Goal: Task Accomplishment & Management: Use online tool/utility

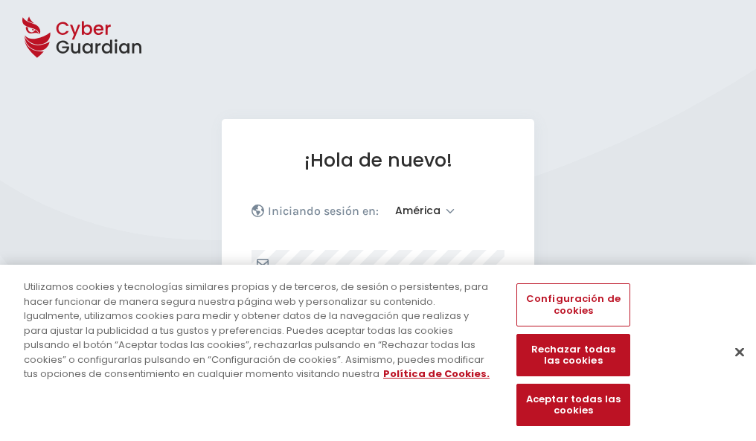
select select "América"
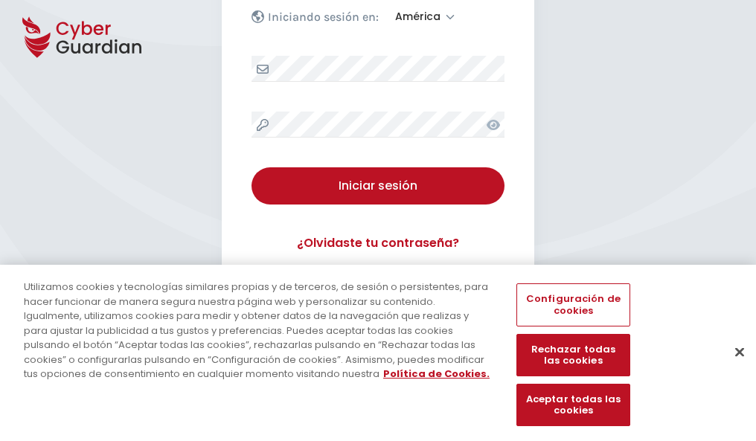
click at [732, 368] on button "Cerrar" at bounding box center [739, 352] width 33 height 33
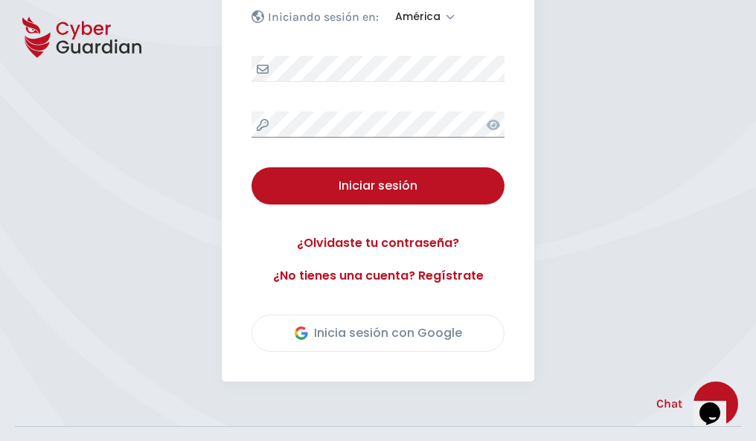
scroll to position [338, 0]
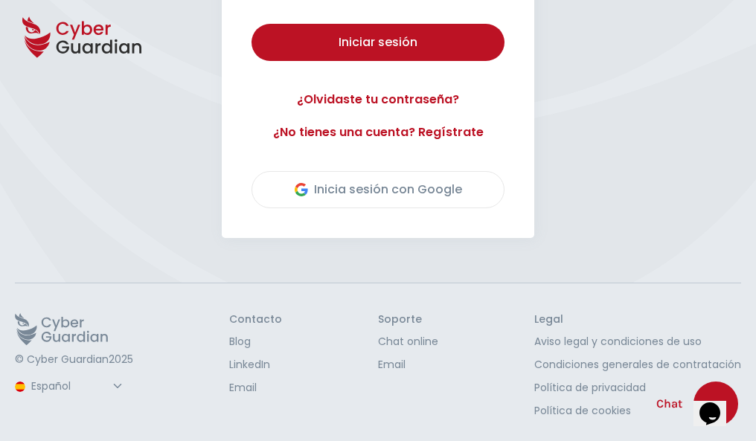
click at [251, 24] on button "Iniciar sesión" at bounding box center [377, 42] width 253 height 37
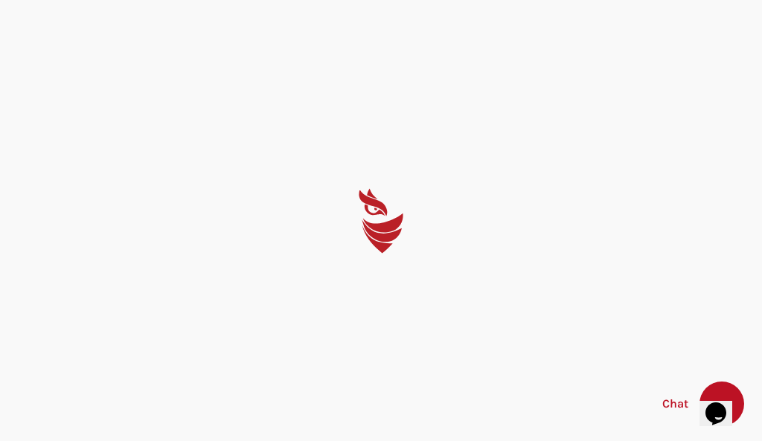
select select "English"
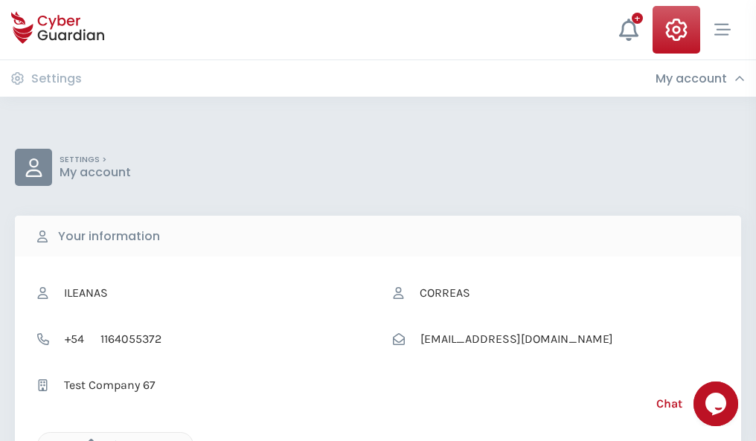
click at [87, 440] on icon "button" at bounding box center [87, 445] width 13 height 13
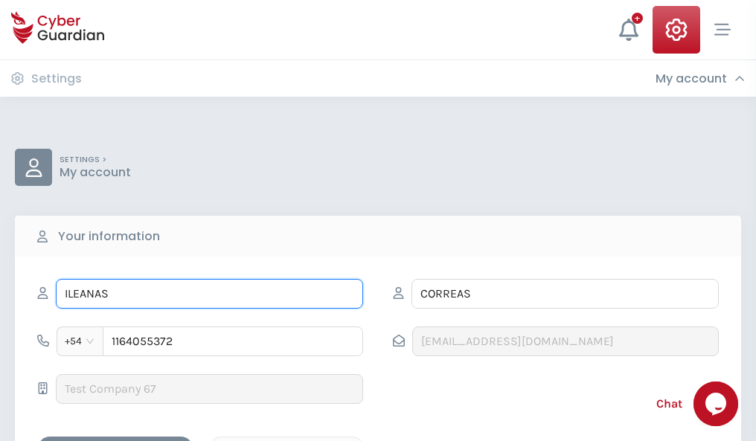
click at [209, 294] on input "ILEANAS" at bounding box center [209, 294] width 307 height 30
type input "I"
type input "Juan Bautista"
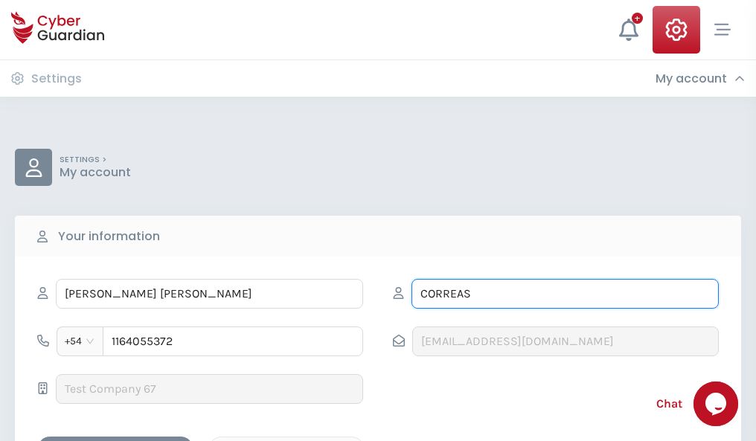
click at [565, 294] on input "CORREAS" at bounding box center [564, 294] width 307 height 30
type input "C"
type input "Frías"
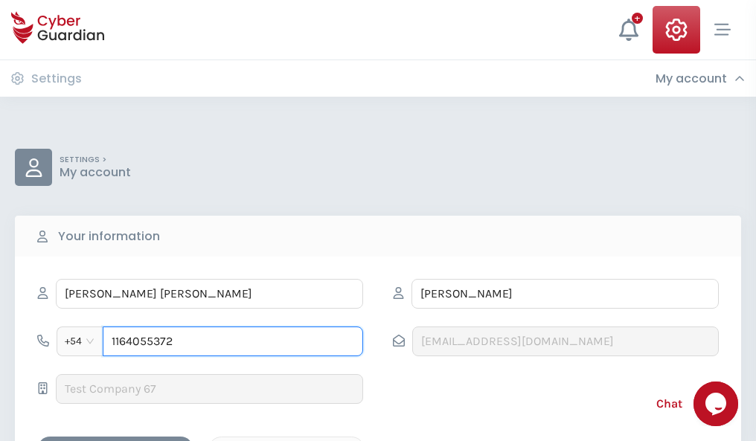
click at [233, 341] on input "1164055372" at bounding box center [233, 342] width 260 height 30
type input "1"
type input "4982494023"
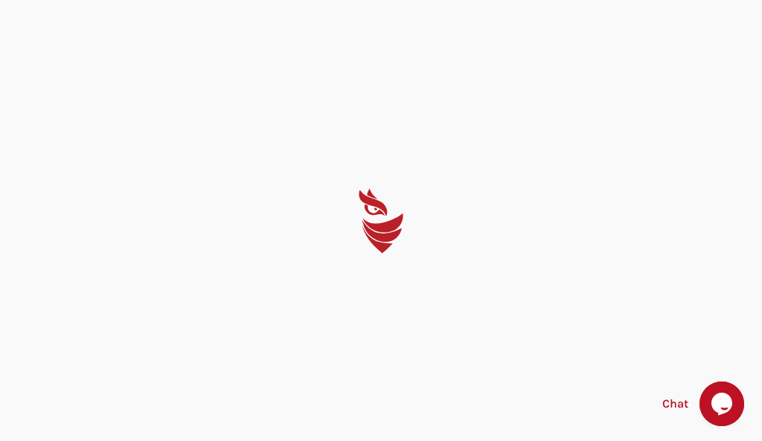
select select "English"
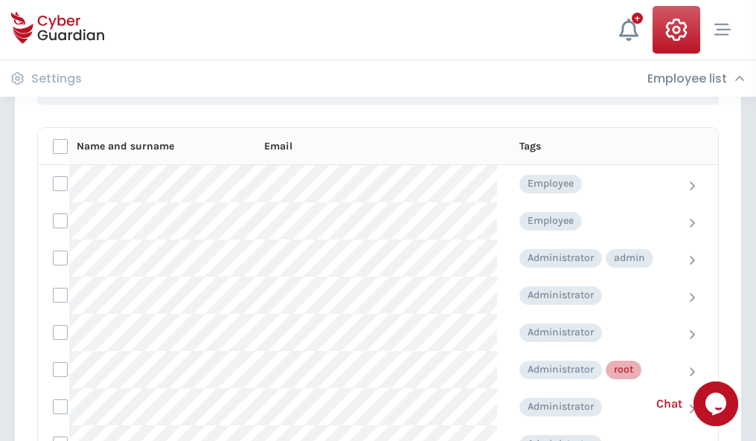
scroll to position [748, 0]
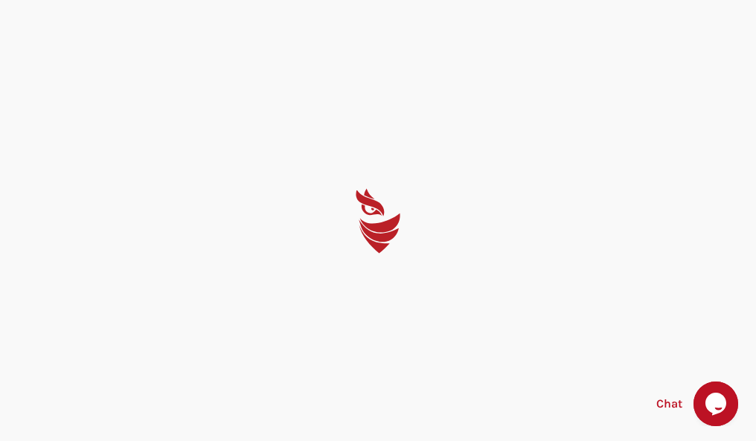
select select "English"
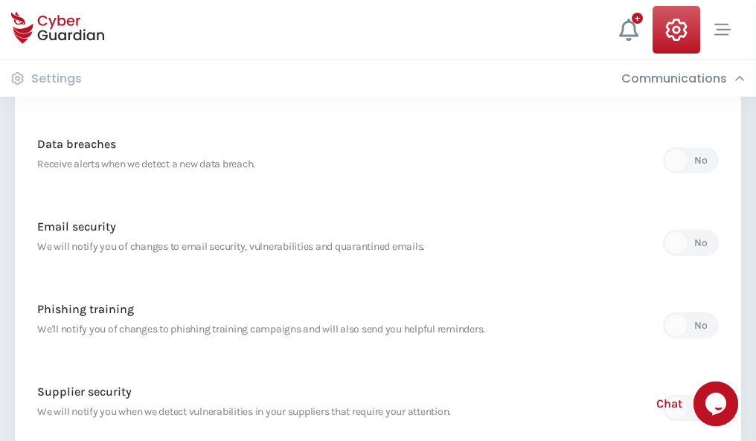
scroll to position [783, 0]
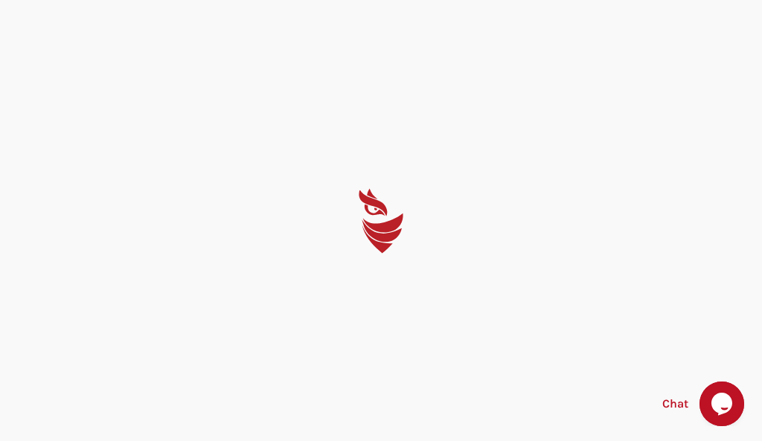
select select "English"
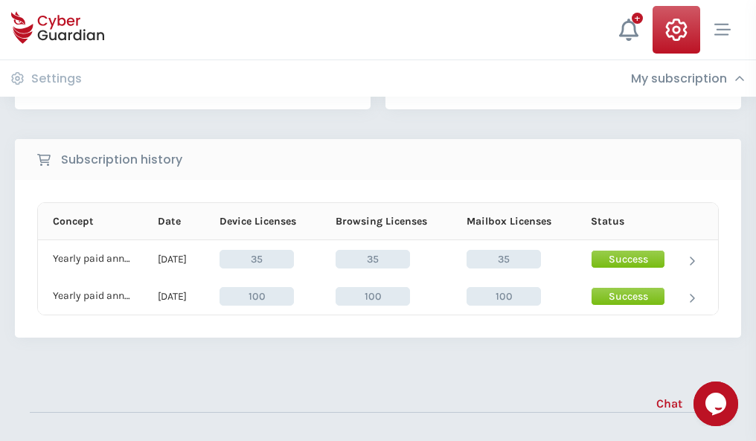
scroll to position [414, 0]
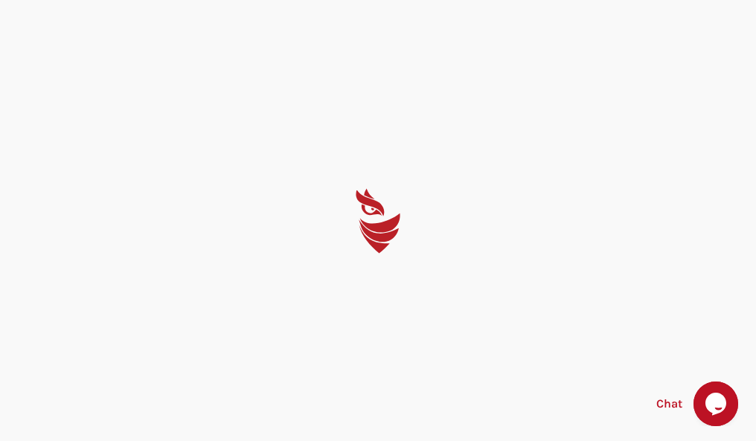
select select "English"
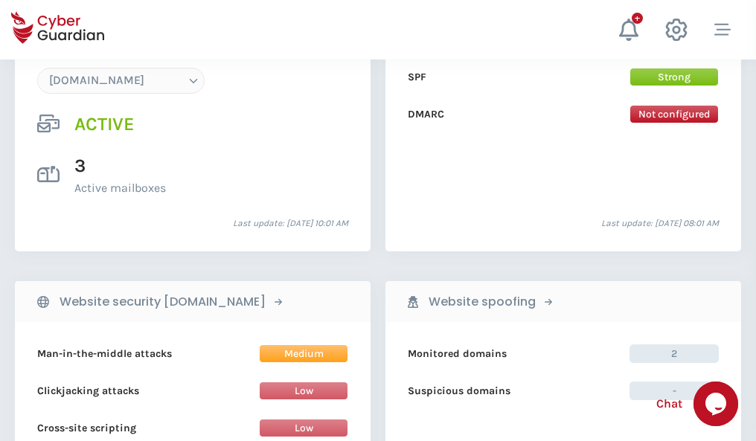
scroll to position [1585, 0]
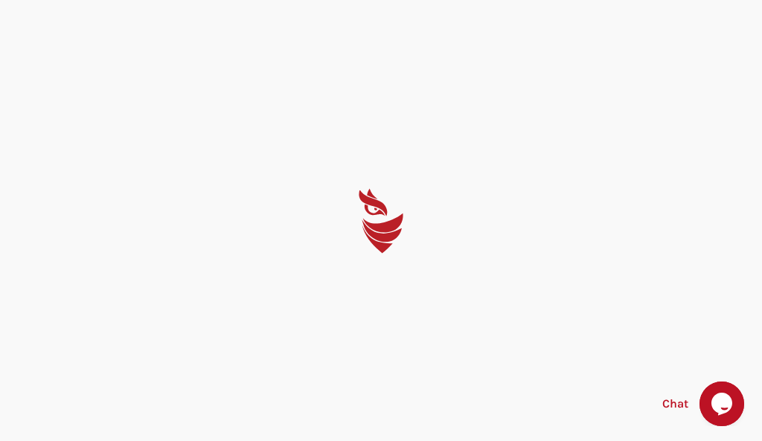
select select "English"
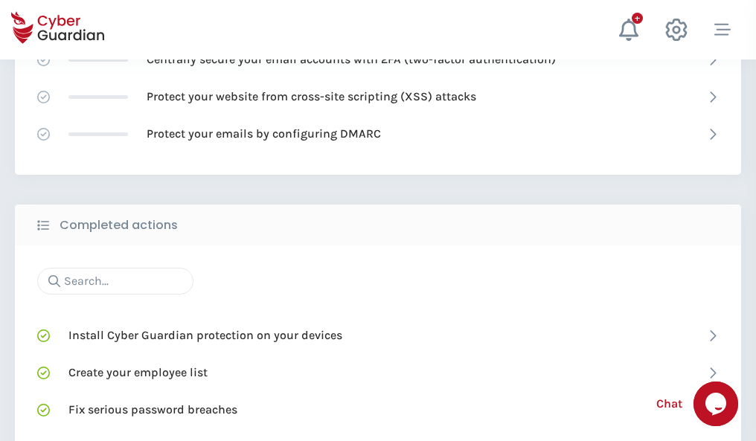
scroll to position [991, 0]
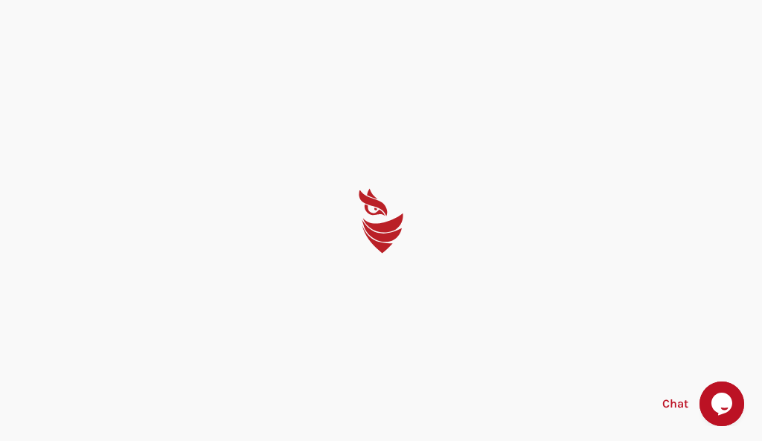
select select "English"
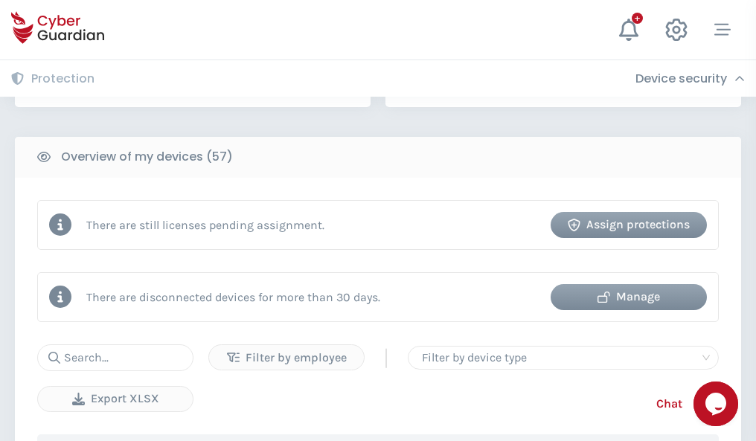
scroll to position [1442, 0]
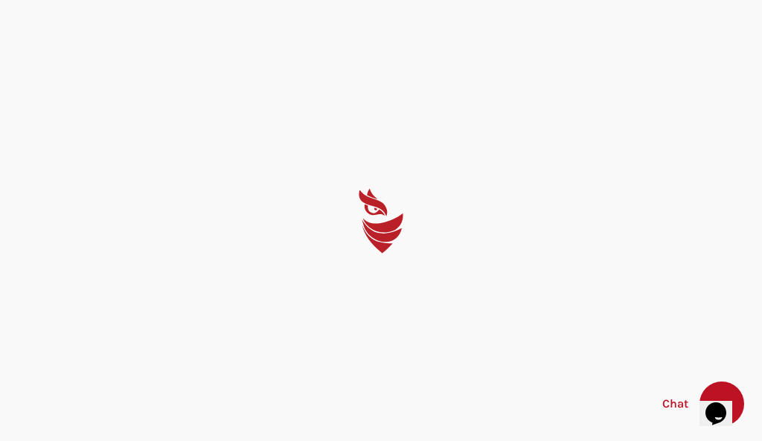
select select "English"
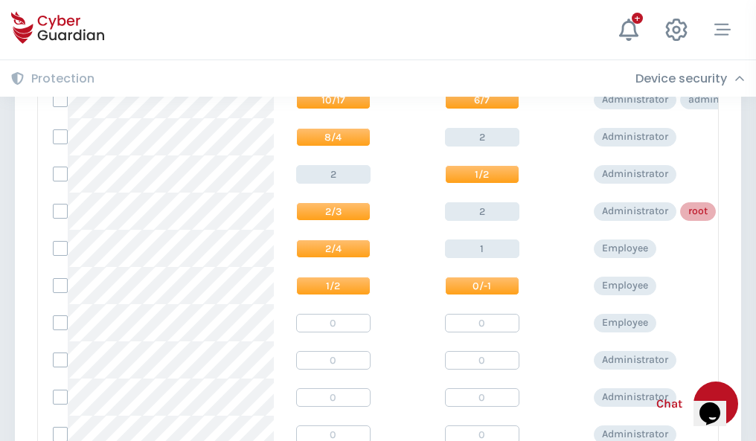
scroll to position [750, 0]
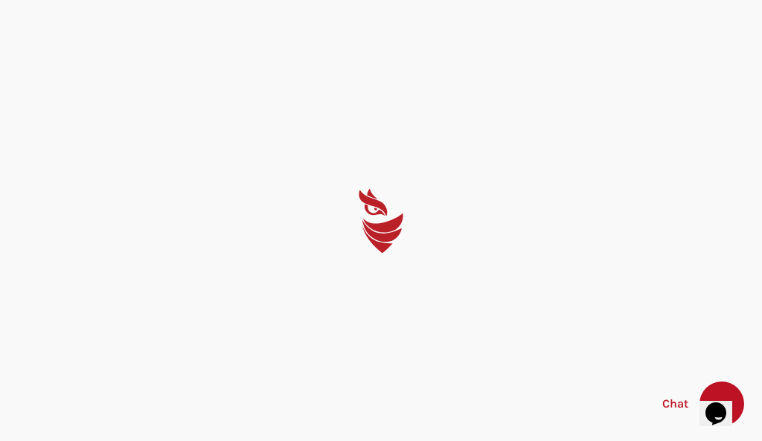
select select "English"
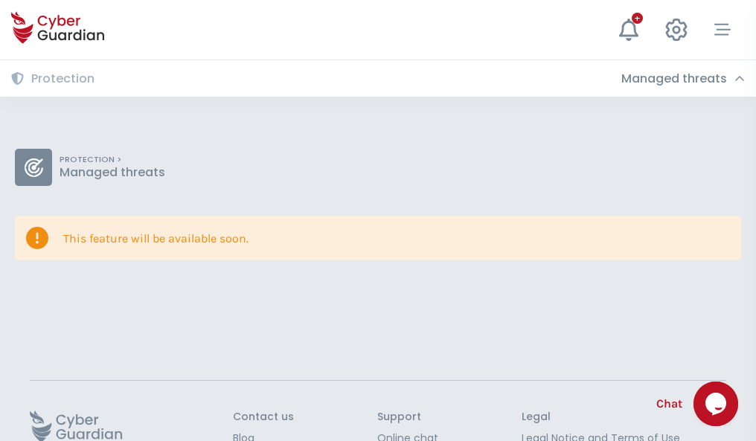
scroll to position [97, 0]
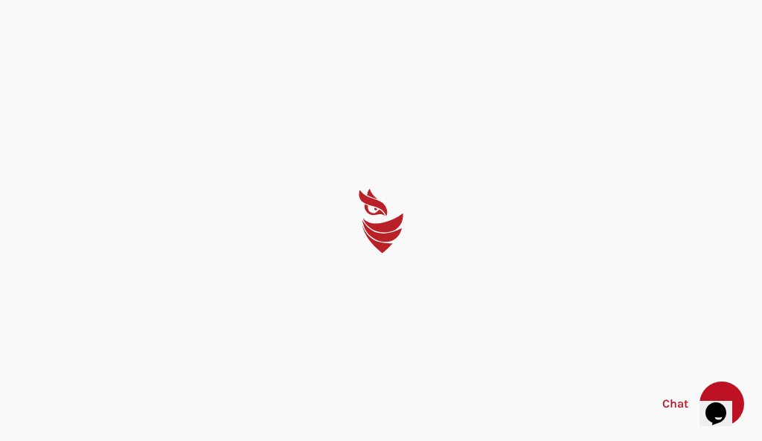
select select "English"
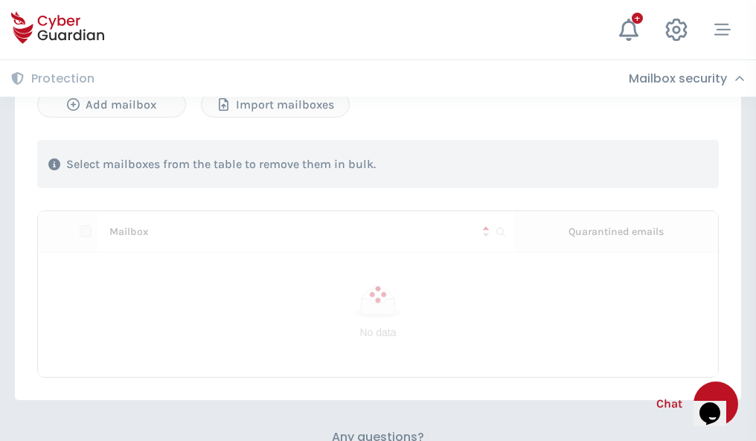
scroll to position [637, 0]
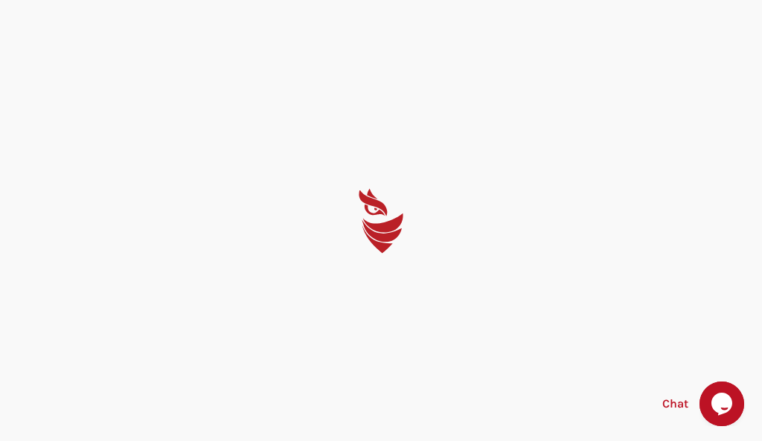
select select "English"
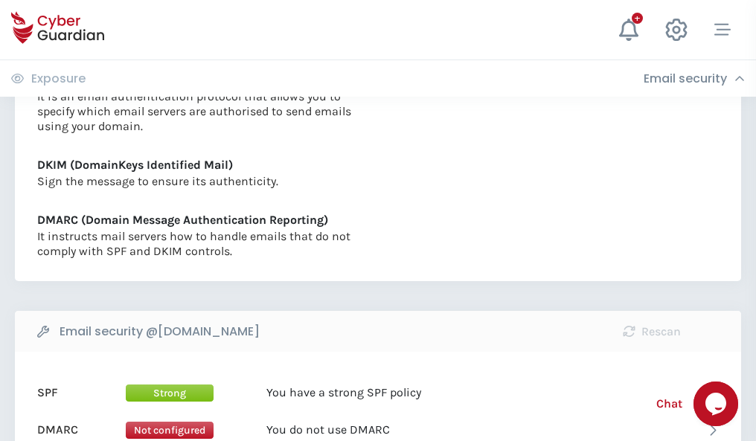
scroll to position [803, 0]
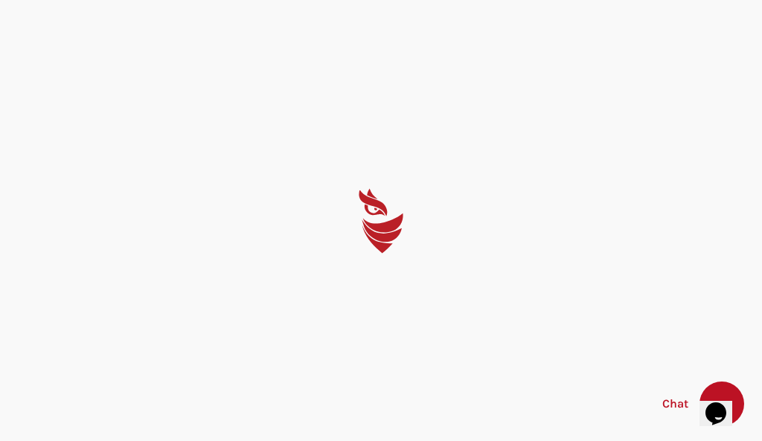
select select "English"
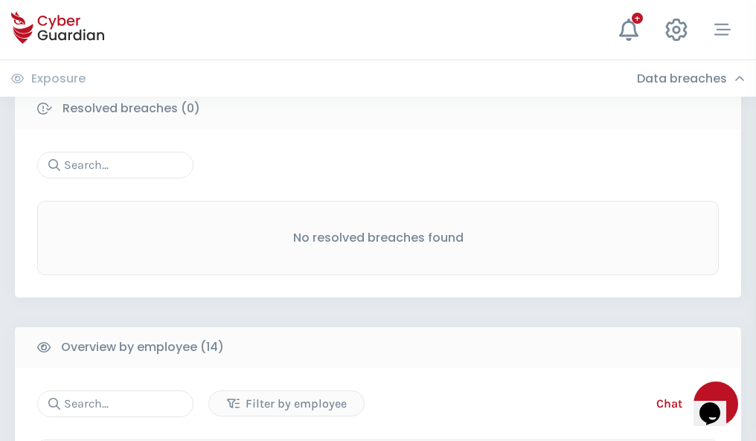
scroll to position [1344, 0]
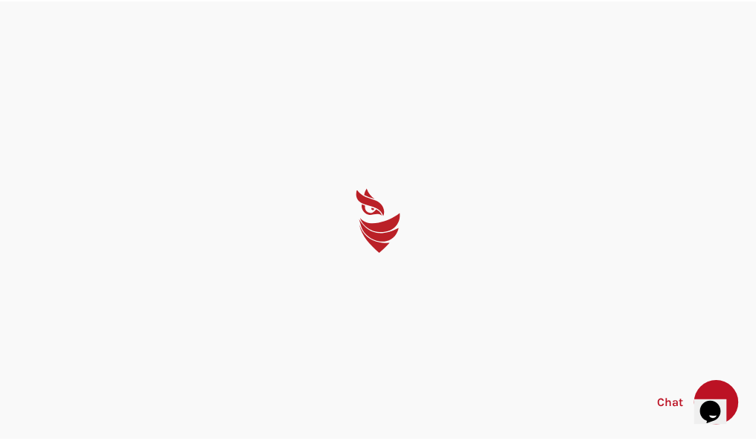
select select "English"
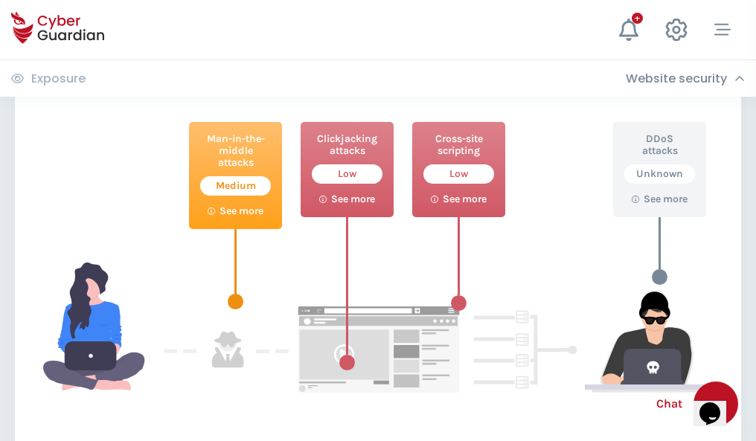
scroll to position [810, 0]
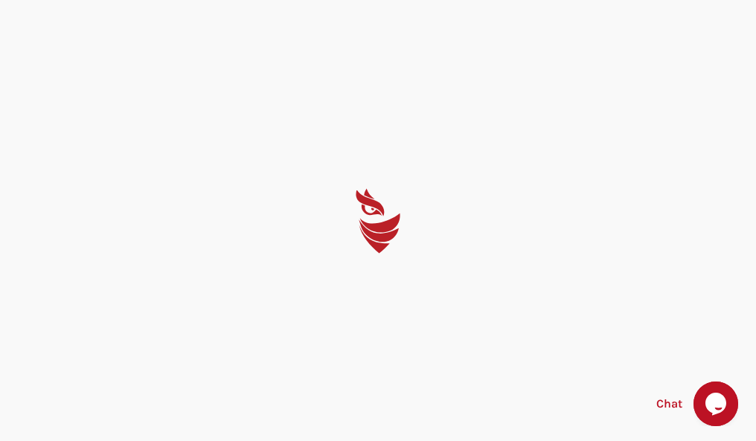
select select "English"
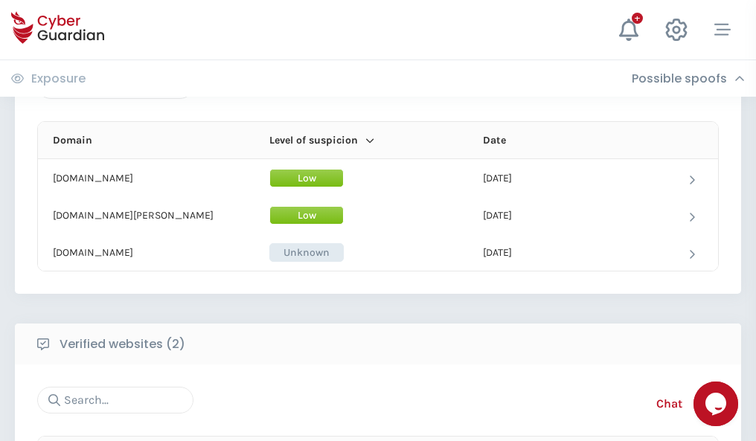
scroll to position [893, 0]
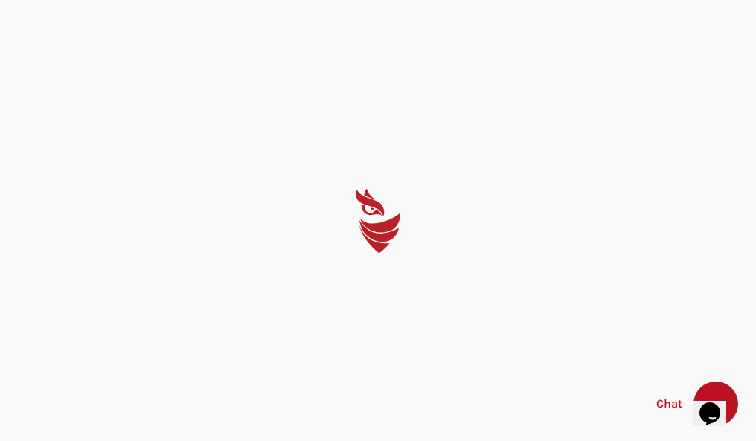
select select "English"
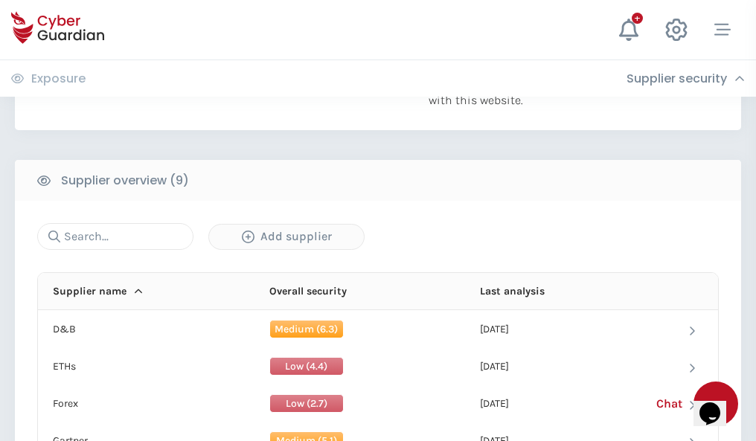
scroll to position [1038, 0]
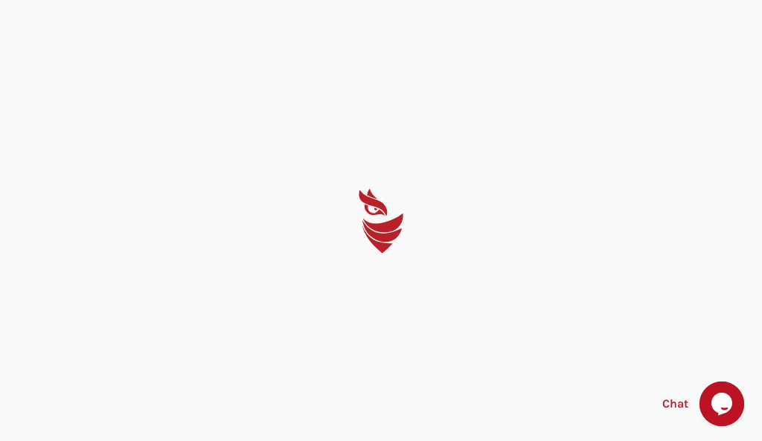
select select "English"
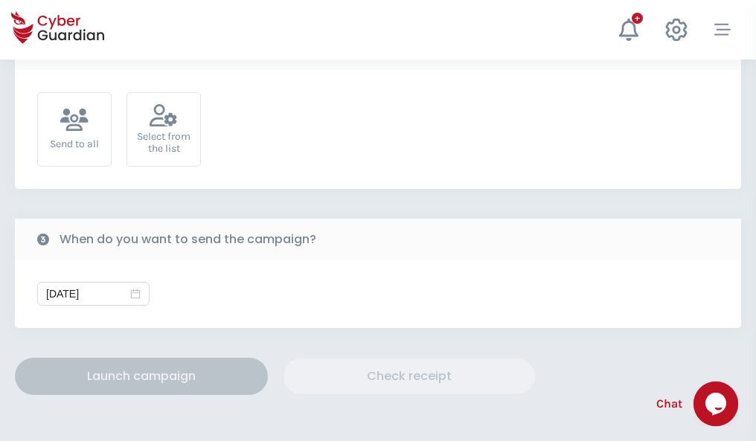
scroll to position [545, 0]
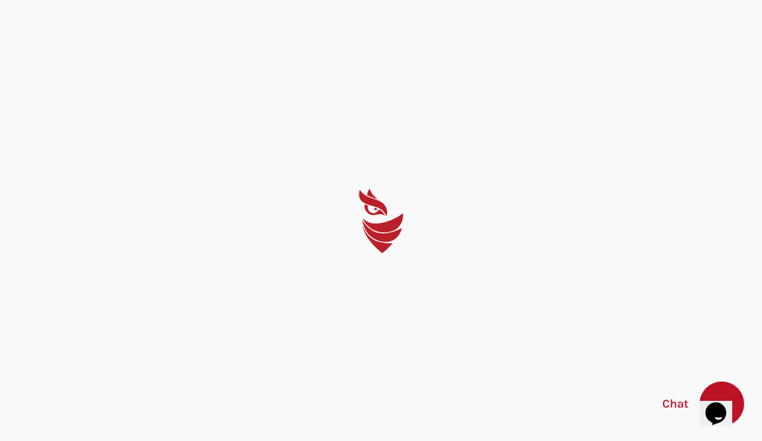
select select "English"
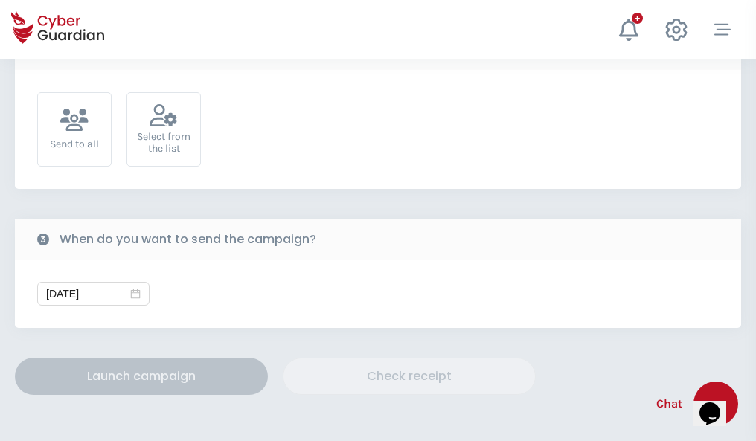
scroll to position [545, 0]
